Goal: Navigation & Orientation: Find specific page/section

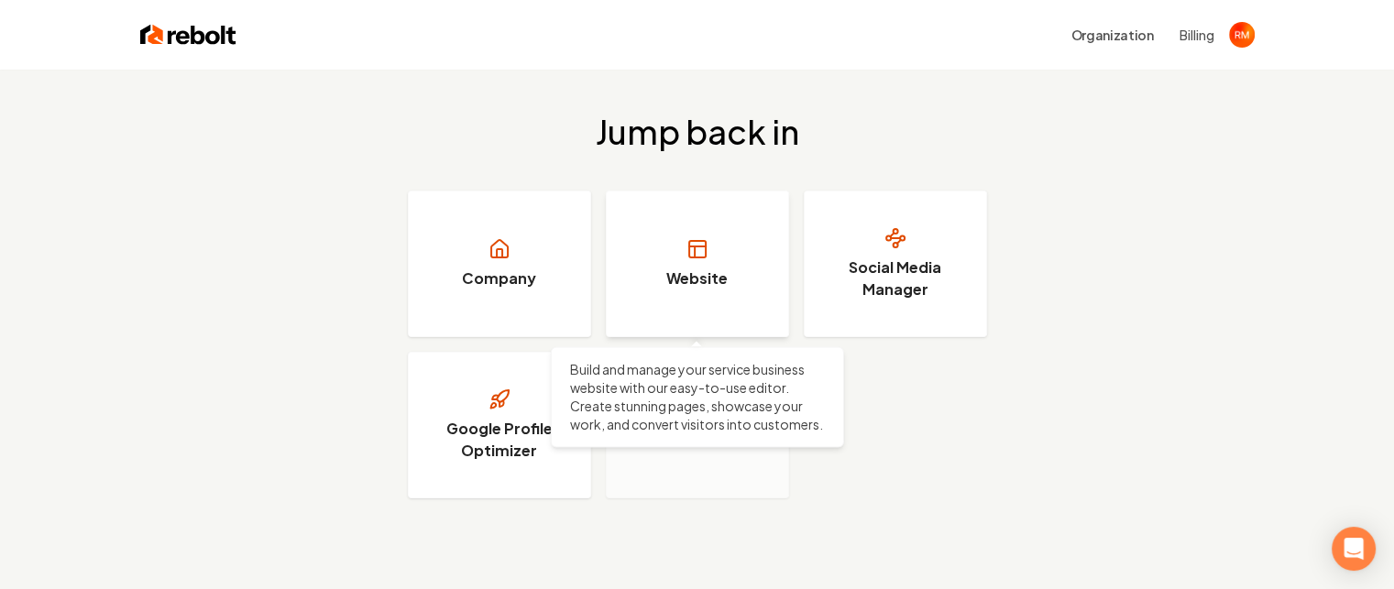
click at [727, 269] on link "Website" at bounding box center [697, 264] width 183 height 147
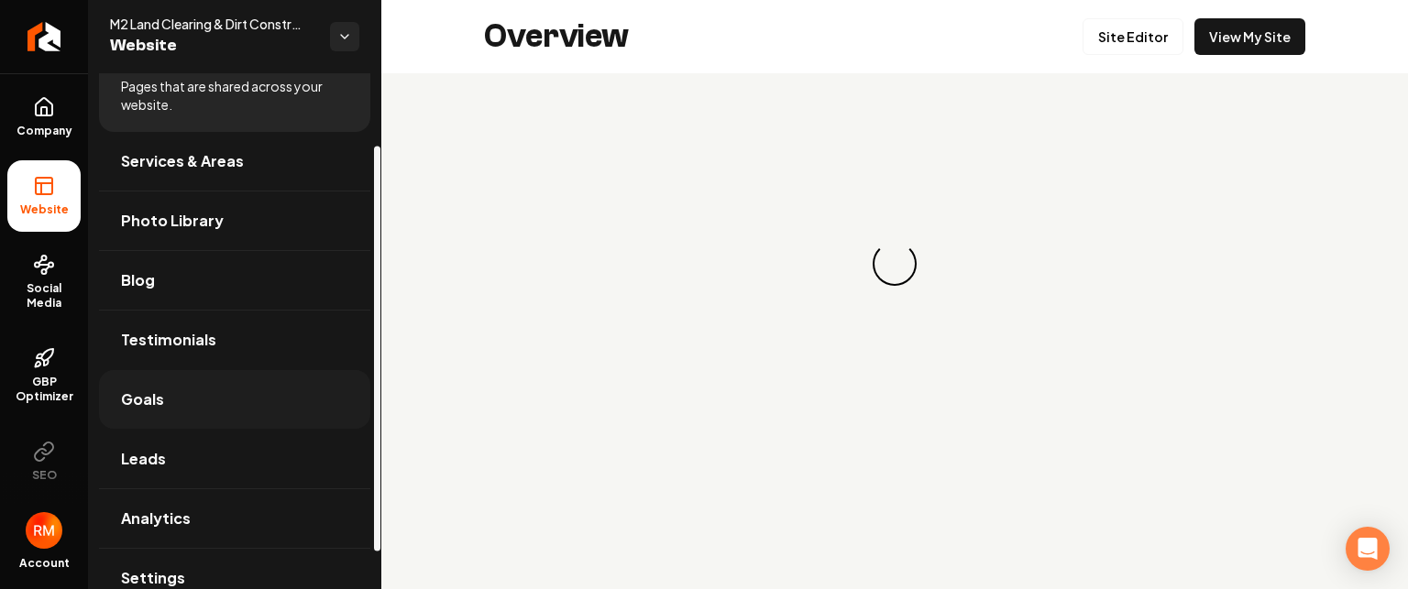
scroll to position [92, 0]
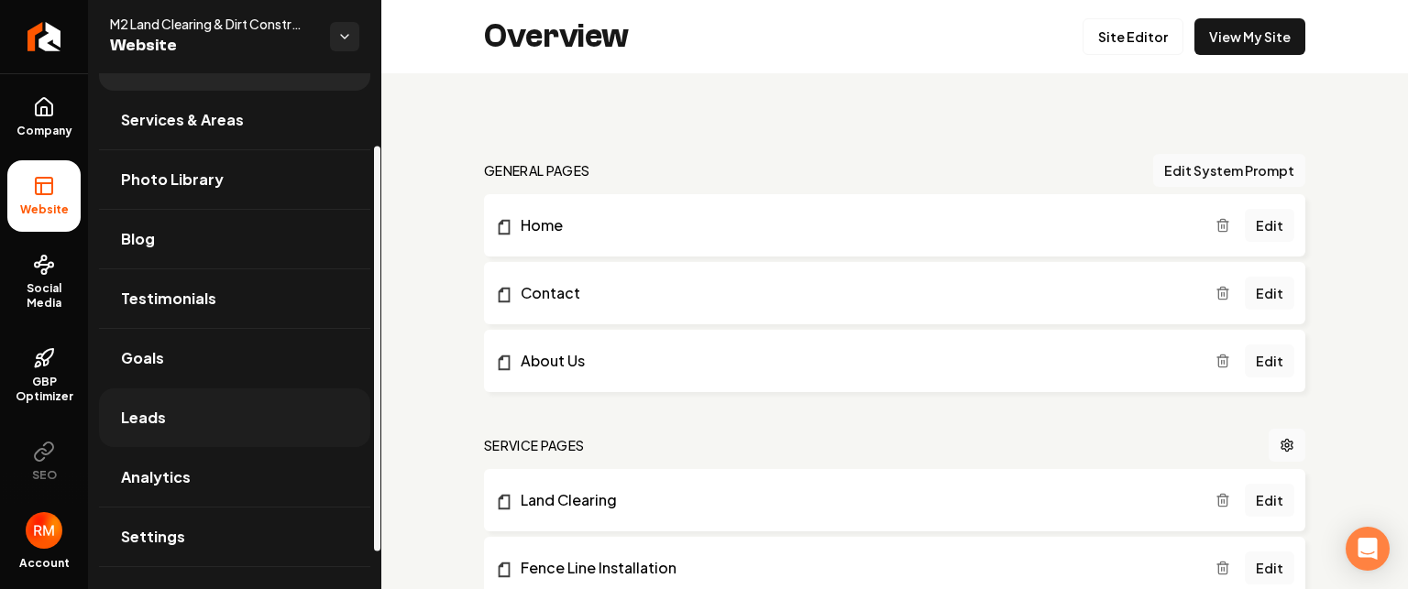
click at [154, 413] on span "Leads" at bounding box center [143, 418] width 45 height 22
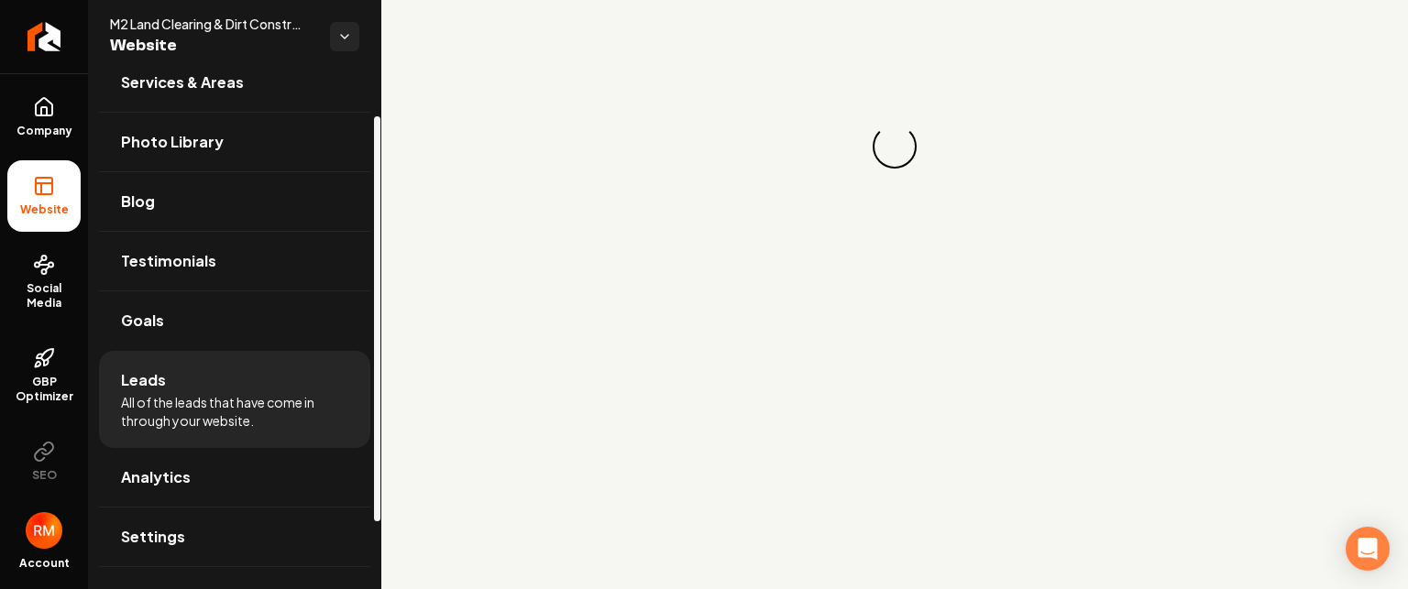
scroll to position [53, 0]
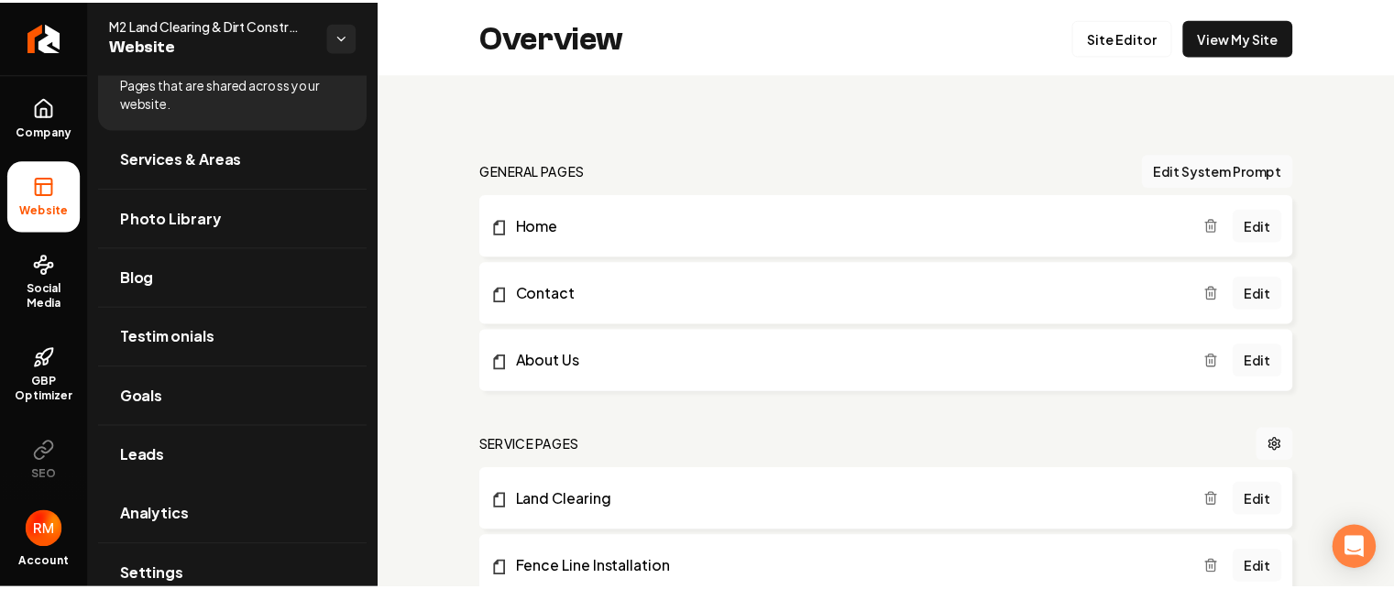
scroll to position [92, 0]
